Goal: Task Accomplishment & Management: Manage account settings

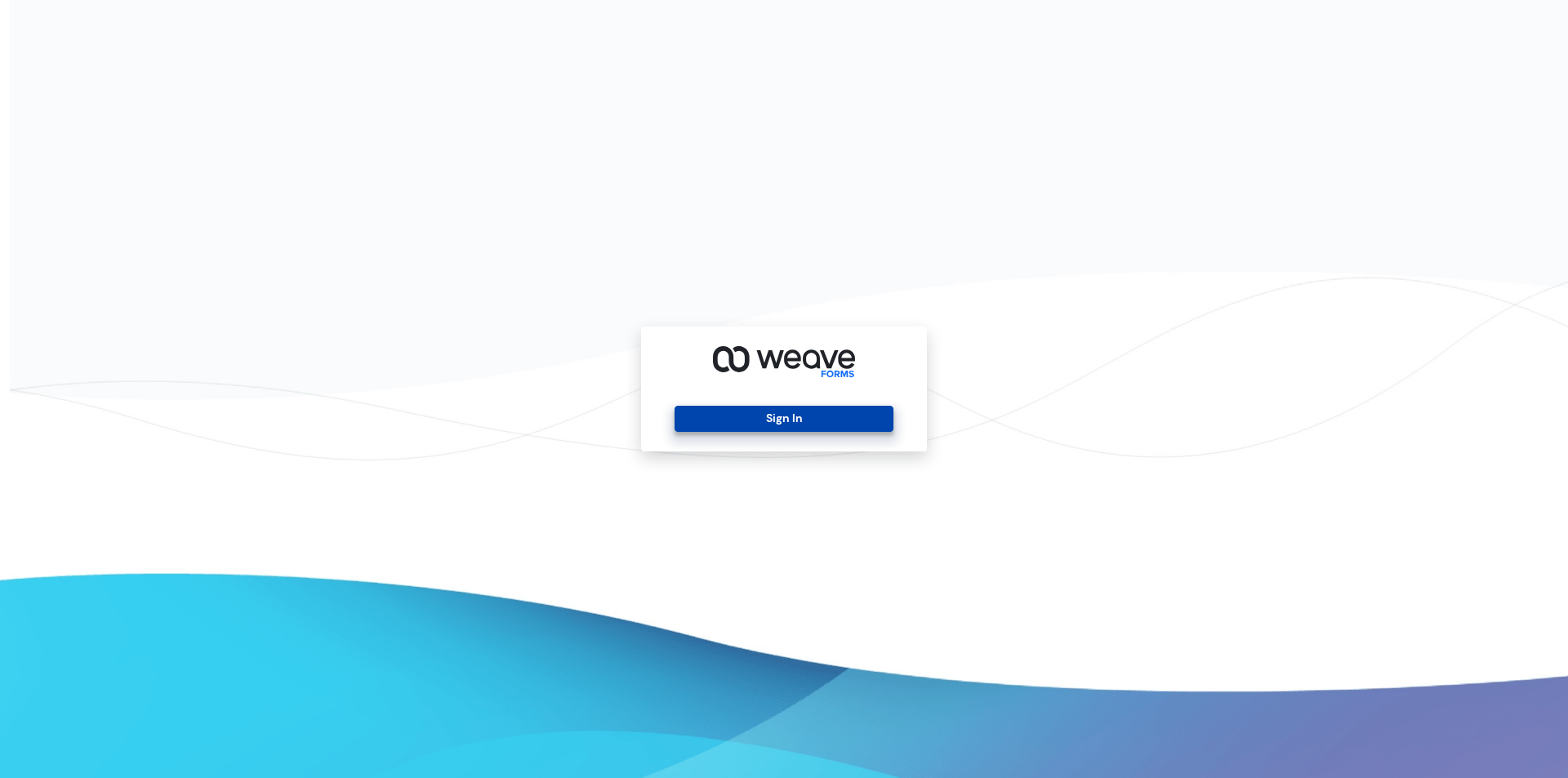
click at [778, 420] on button "Sign In" at bounding box center [784, 419] width 218 height 27
